Goal: Task Accomplishment & Management: Manage account settings

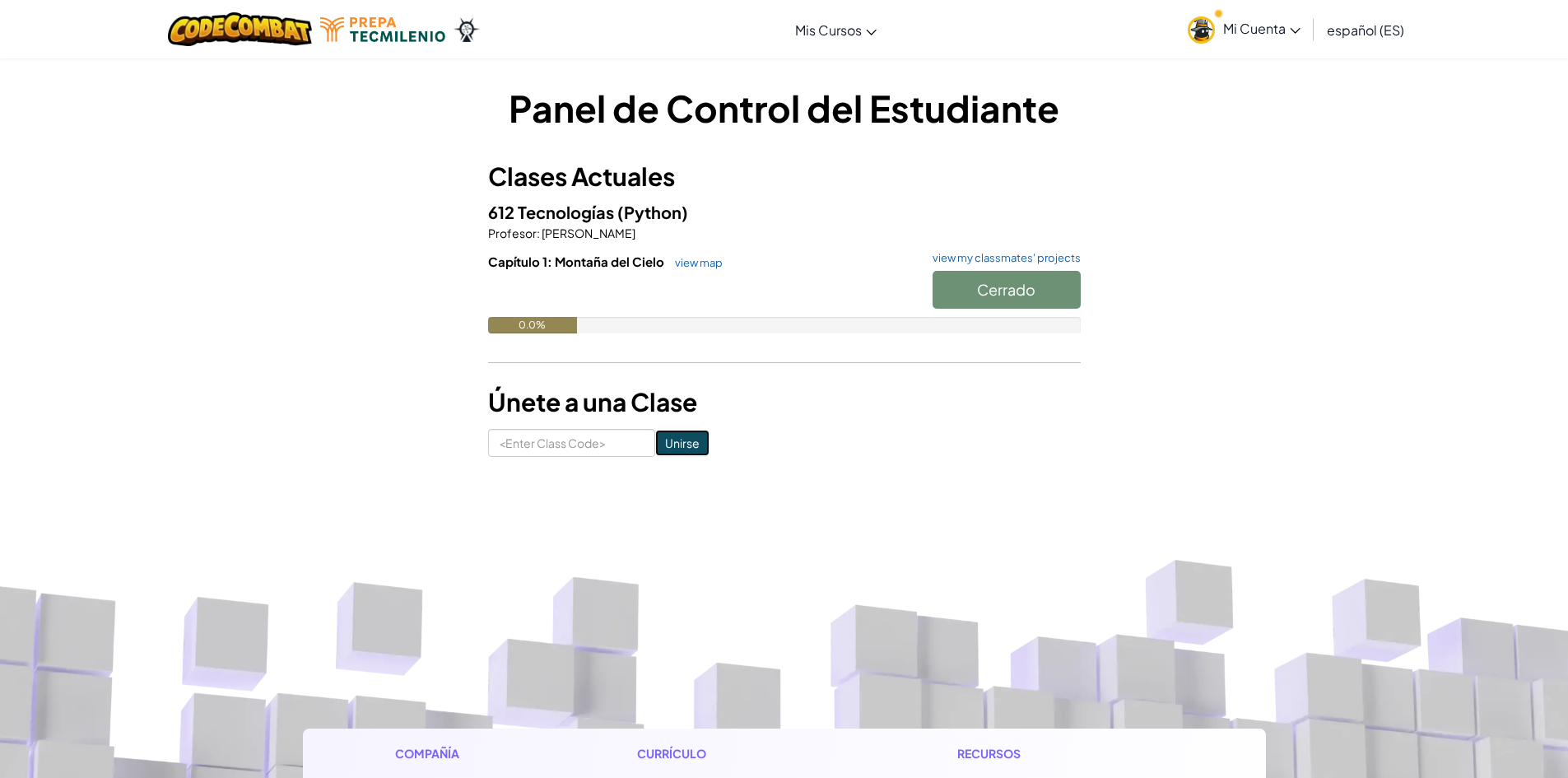
click at [658, 446] on input "Unirse" at bounding box center [682, 442] width 54 height 27
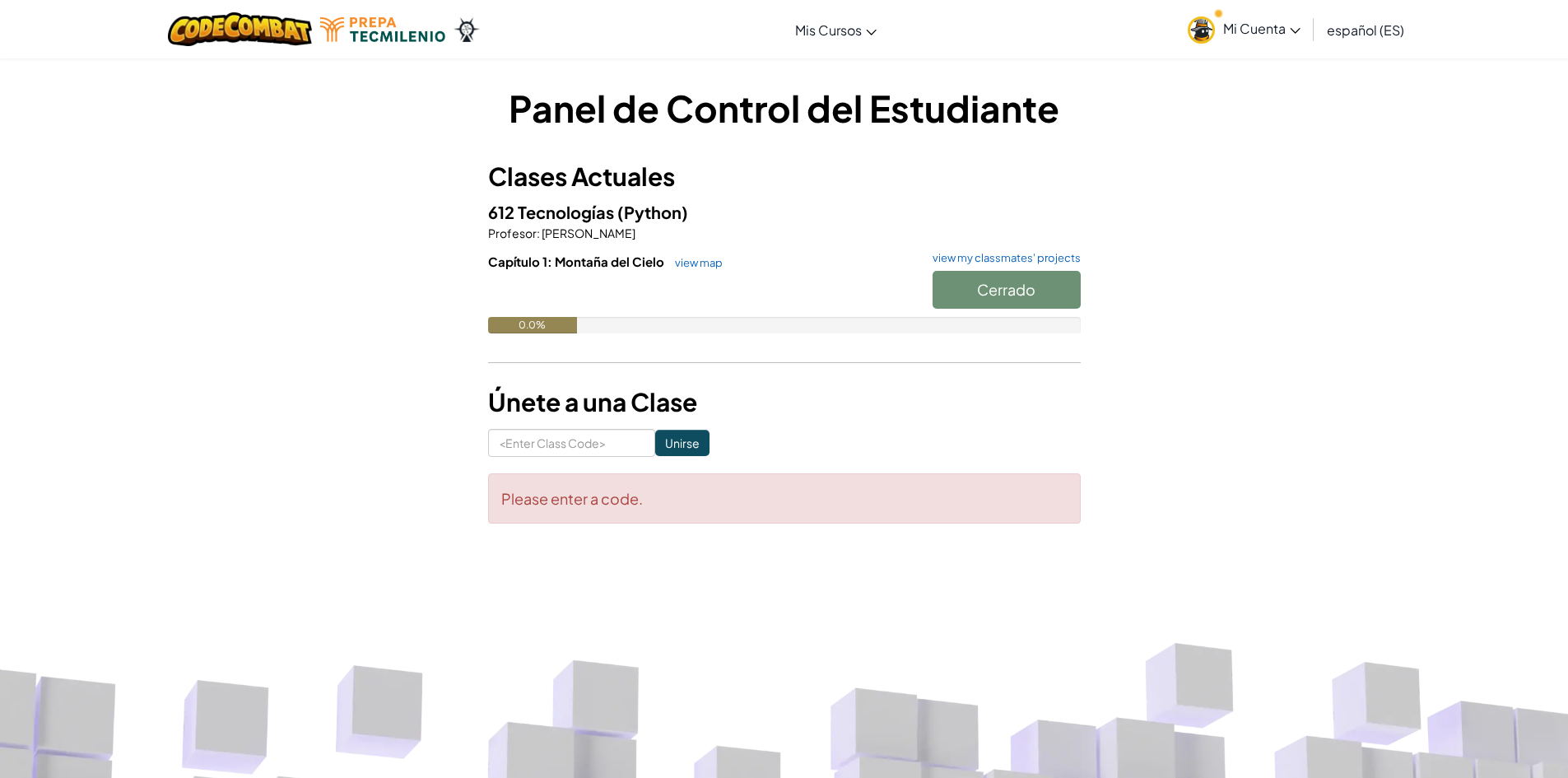
click at [1266, 33] on span "Mi Cuenta" at bounding box center [1262, 28] width 77 height 17
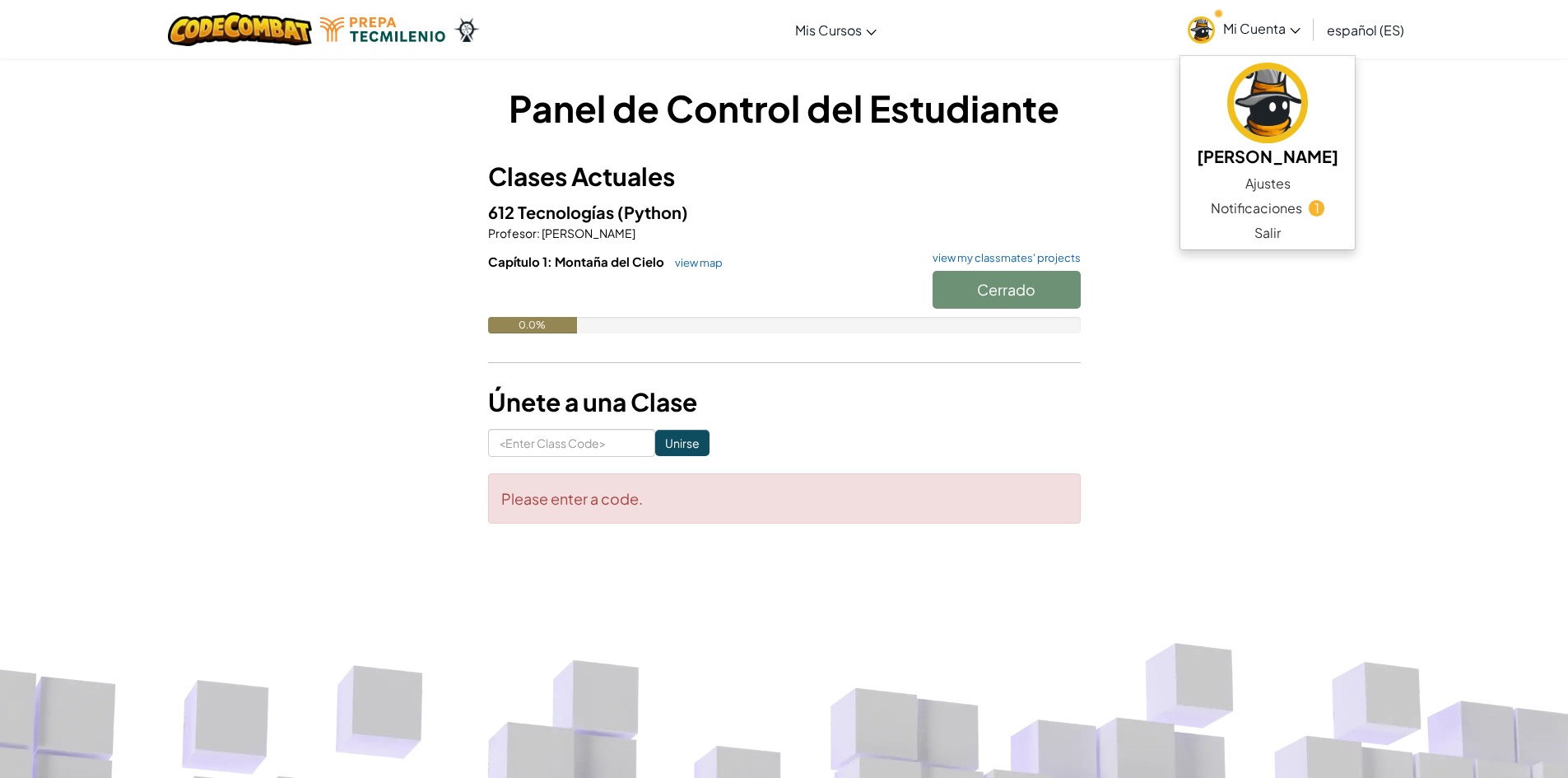
click at [1131, 421] on div "Panel de Control del Estudiante Clases Actuales 612 Tecnologías (Python) Profes…" at bounding box center [784, 312] width 963 height 458
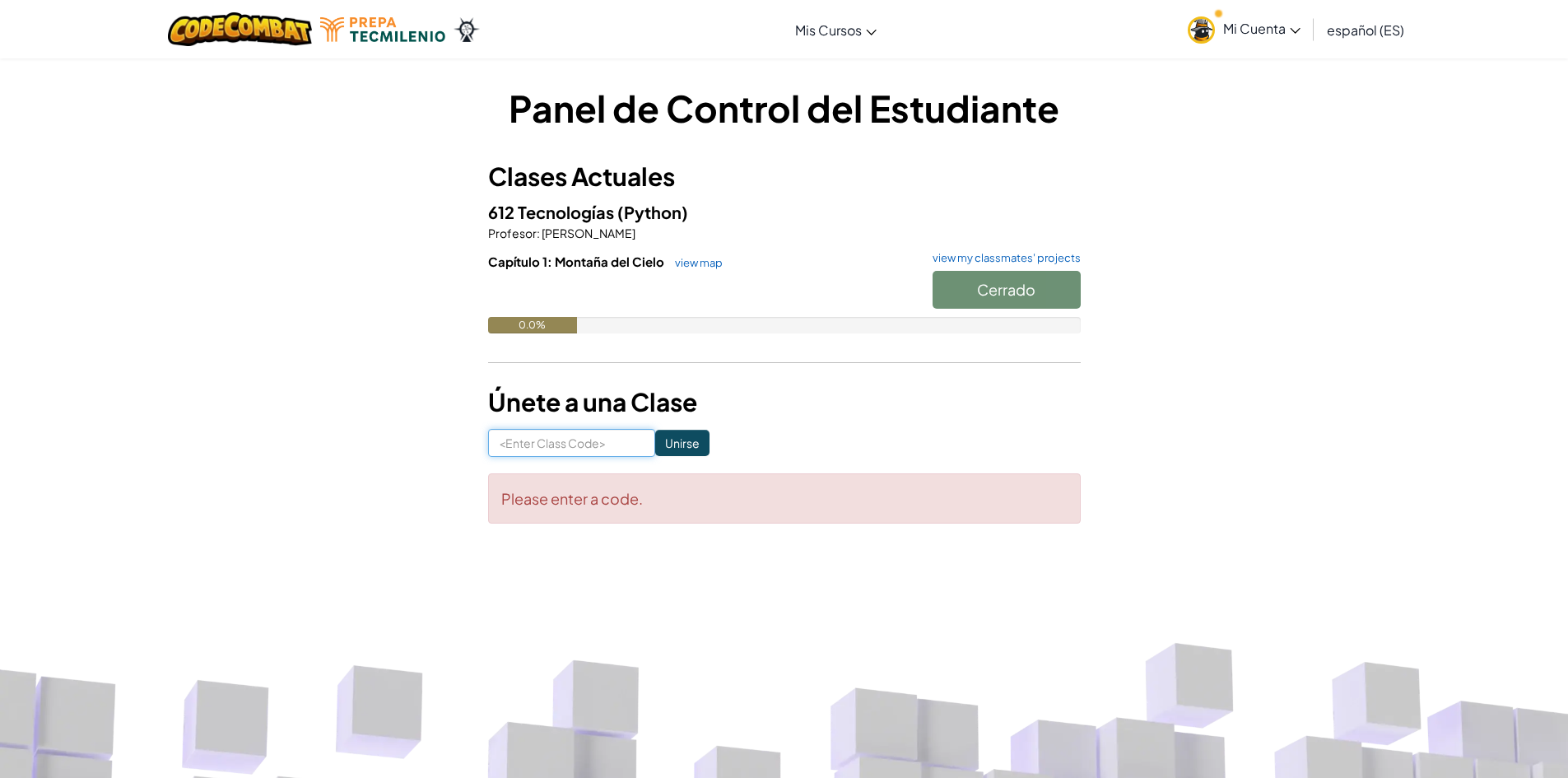
click at [607, 444] on input at bounding box center [572, 442] width 167 height 28
click at [669, 437] on input "Unirse" at bounding box center [682, 442] width 54 height 27
click at [616, 444] on input at bounding box center [572, 442] width 167 height 28
type input "s"
type input "SameSnowHorse"
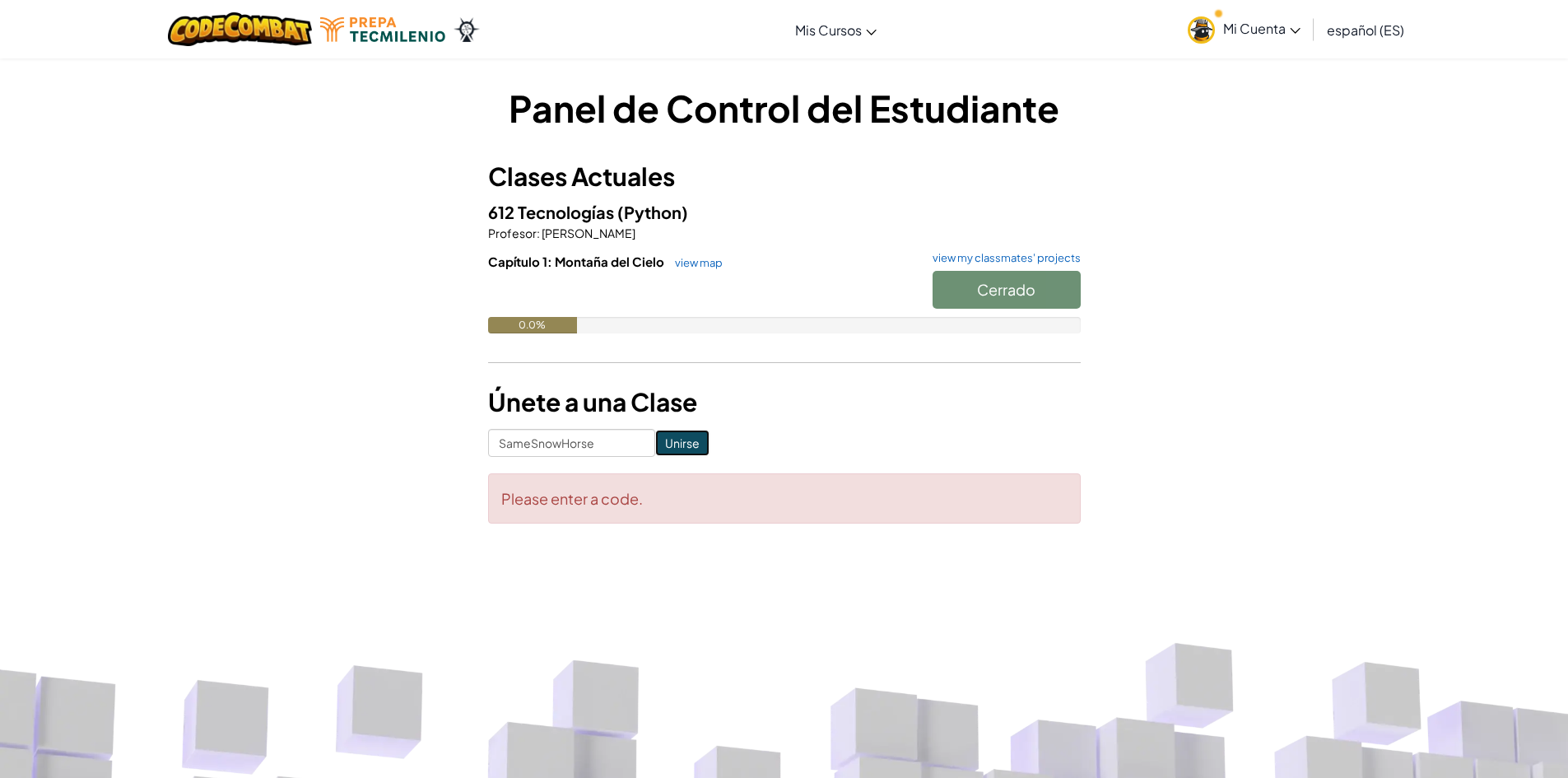
click at [669, 433] on input "Unirse" at bounding box center [682, 442] width 54 height 27
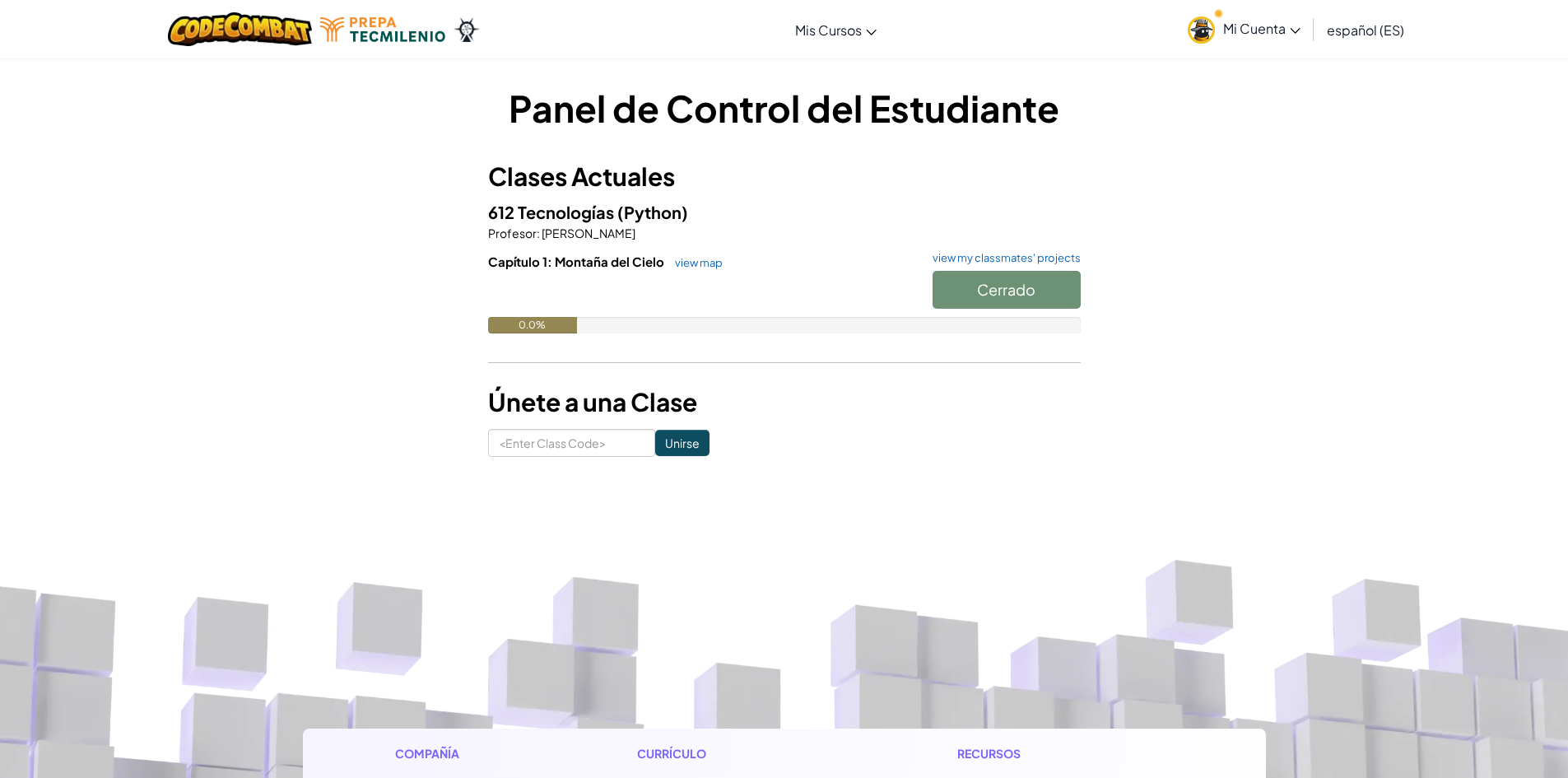
click at [1245, 24] on span "Mi Cuenta" at bounding box center [1262, 28] width 77 height 17
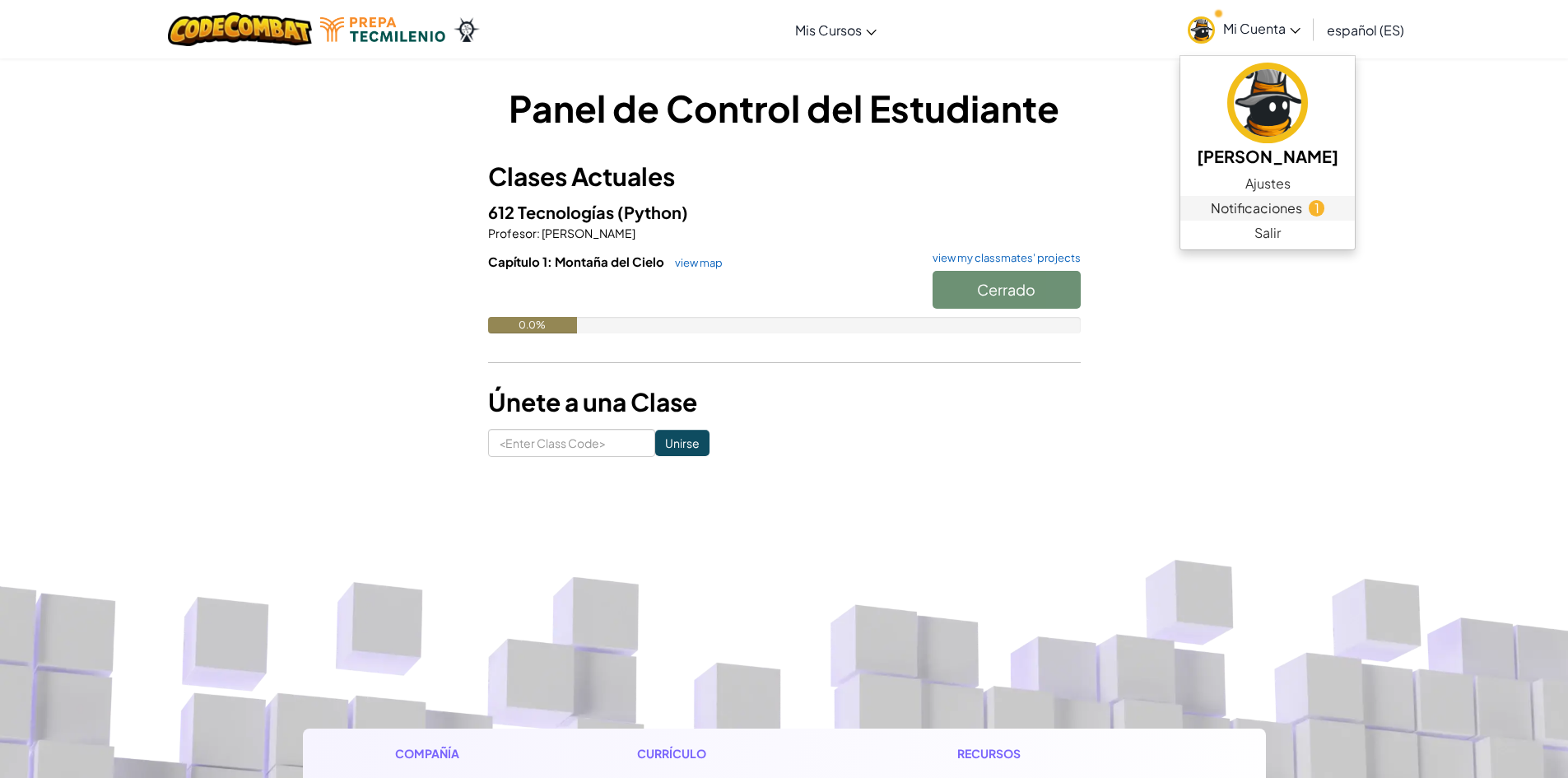
click at [1284, 201] on span "Notificaciones" at bounding box center [1256, 208] width 91 height 19
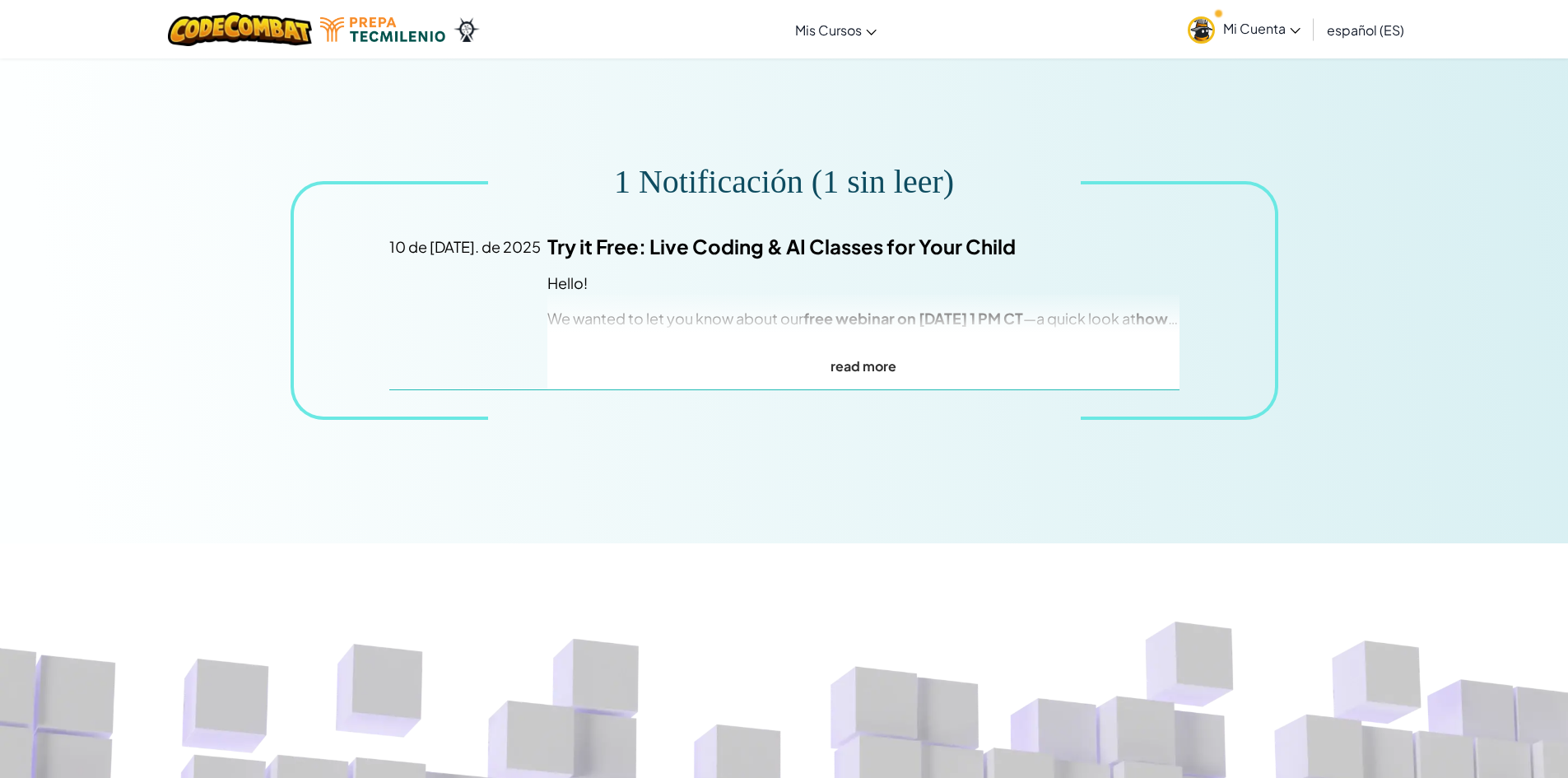
click at [1245, 7] on link "Mi Cuenta" at bounding box center [1244, 29] width 130 height 51
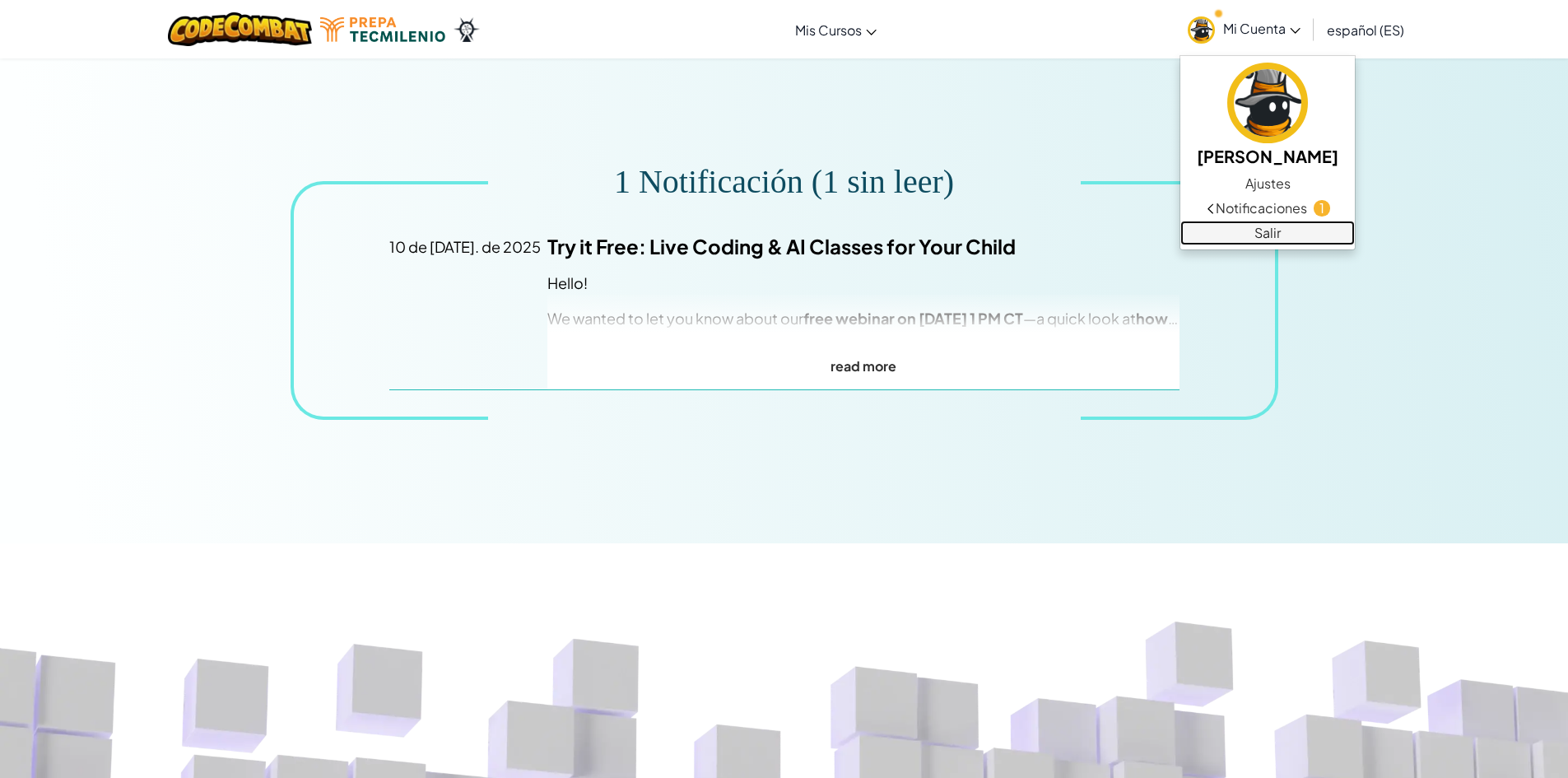
click at [1258, 227] on link "Salir" at bounding box center [1268, 233] width 175 height 25
